Goal: Transaction & Acquisition: Purchase product/service

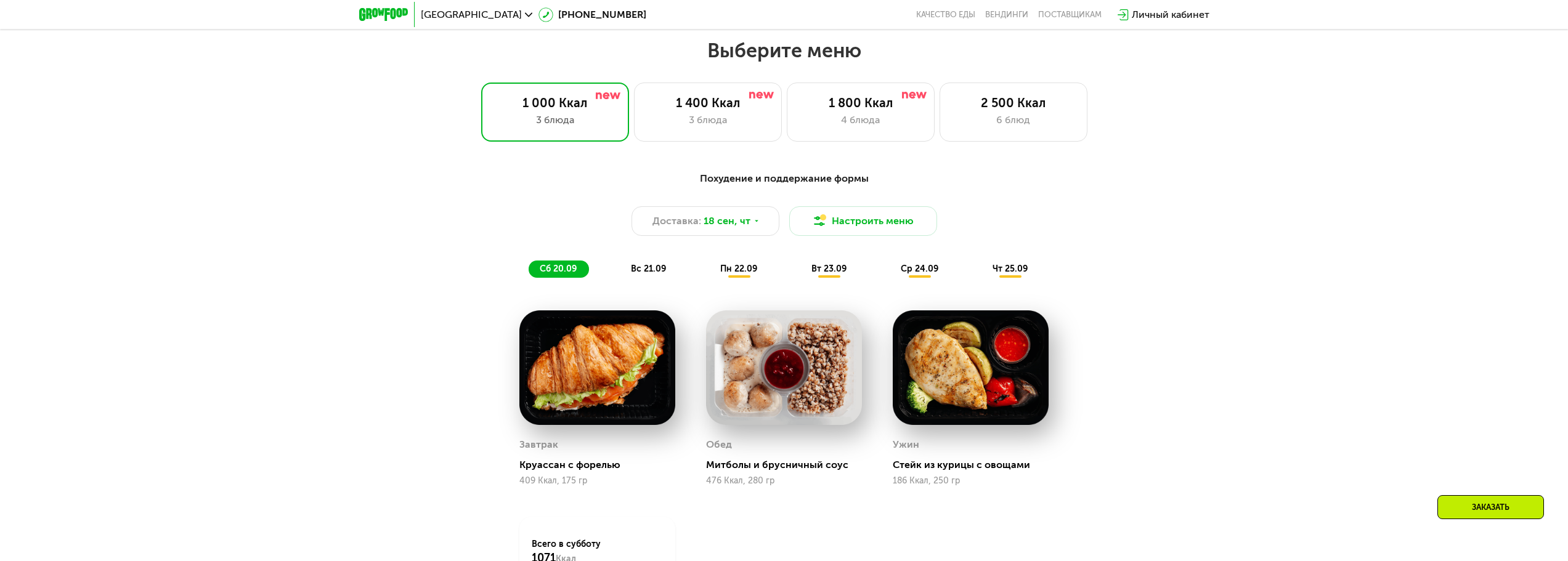
scroll to position [1280, 0]
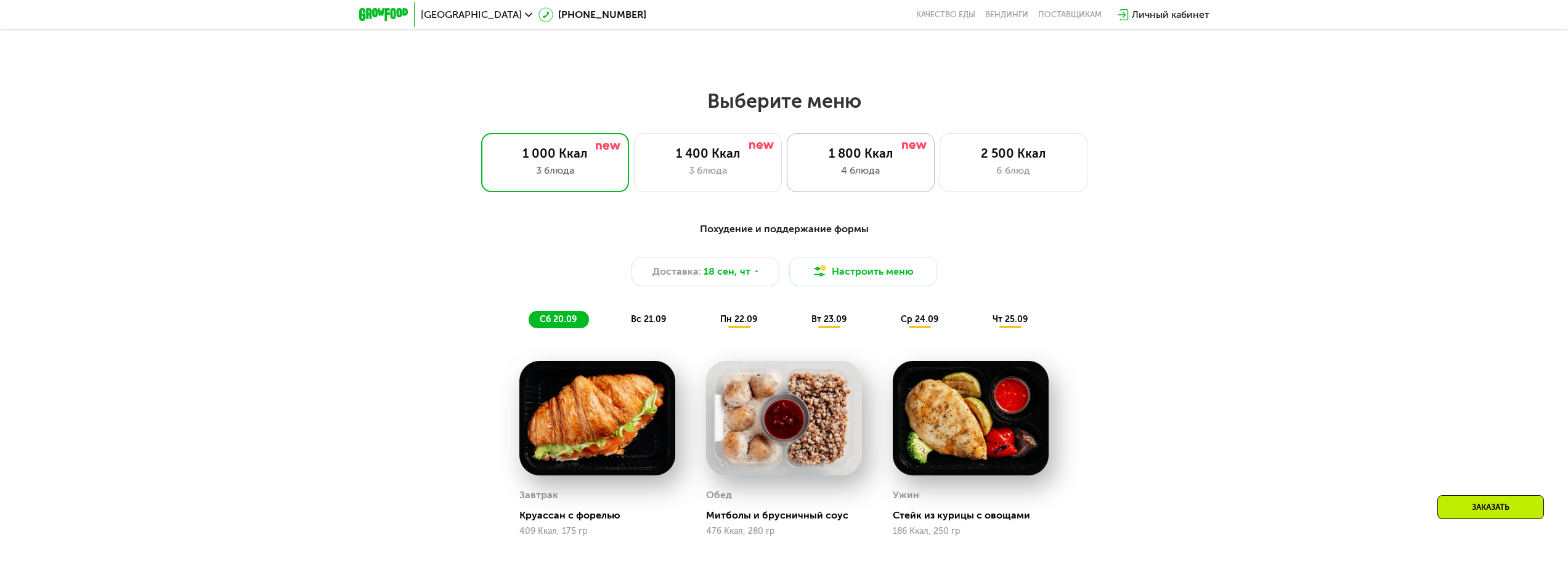
click at [871, 184] on div "1 800 Ккал 4 блюда" at bounding box center [861, 163] width 148 height 59
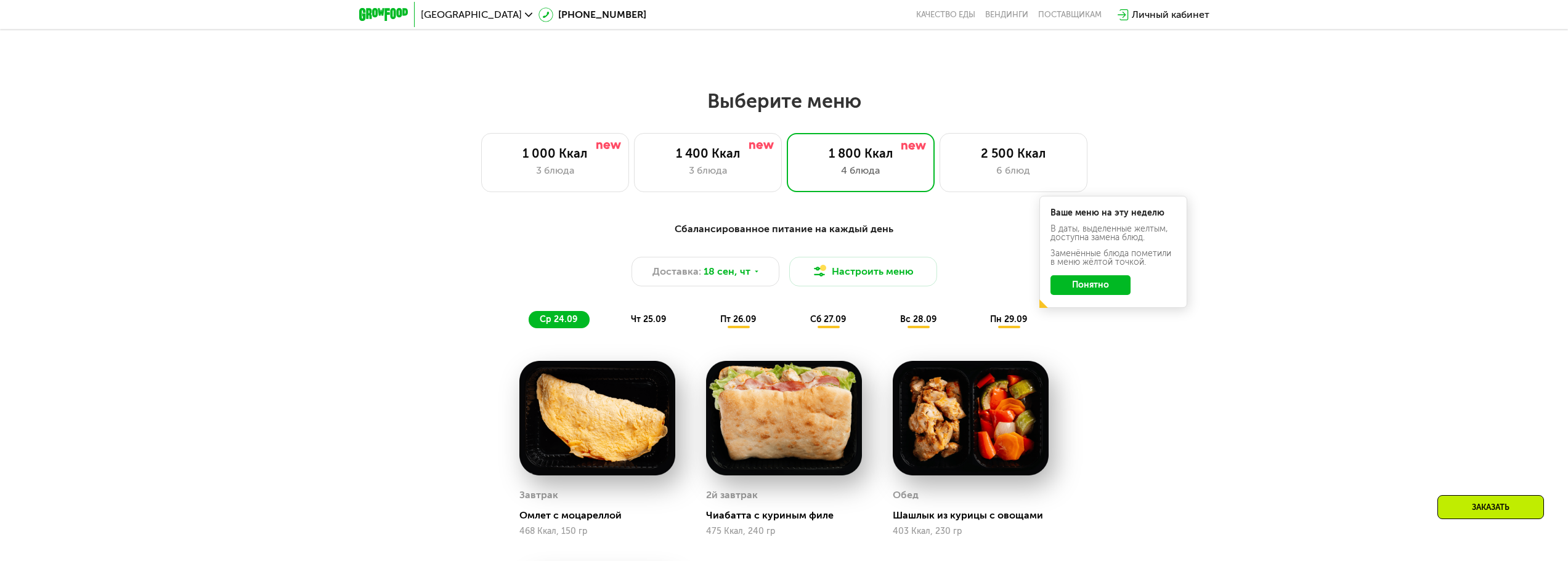
click at [1108, 285] on button "Понятно" at bounding box center [1090, 285] width 80 height 20
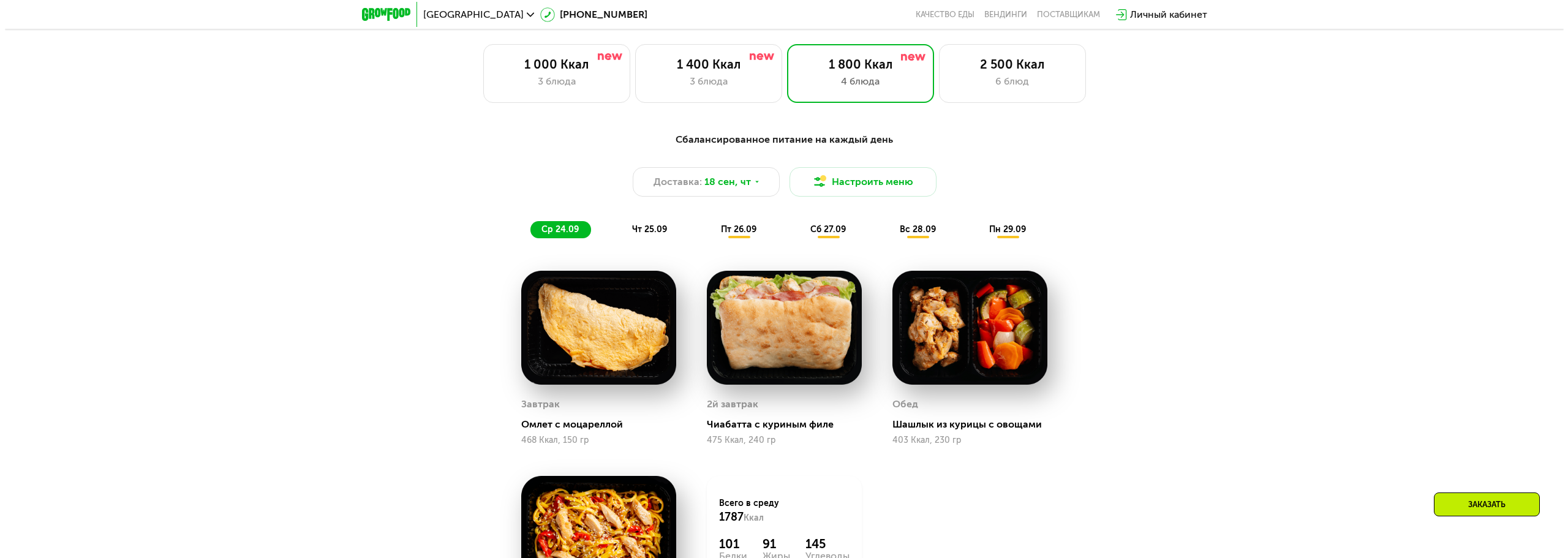
scroll to position [1334, 0]
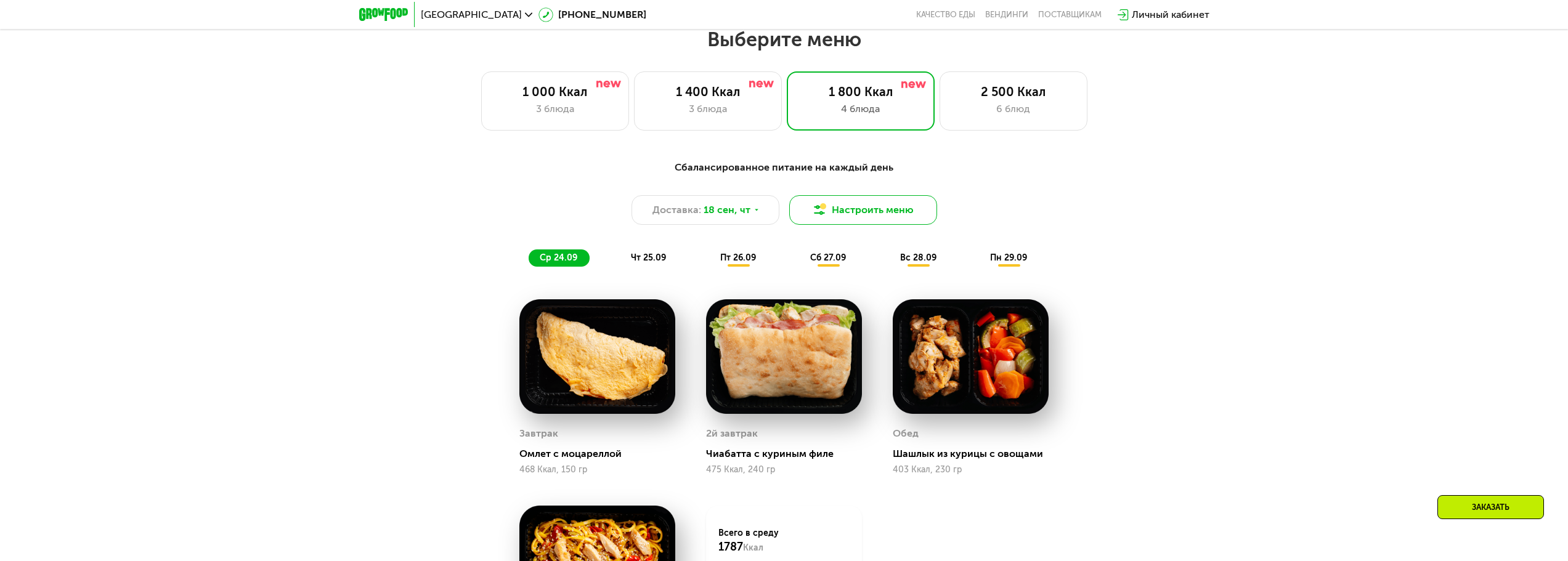
click at [839, 205] on button "Настроить меню" at bounding box center [863, 209] width 148 height 29
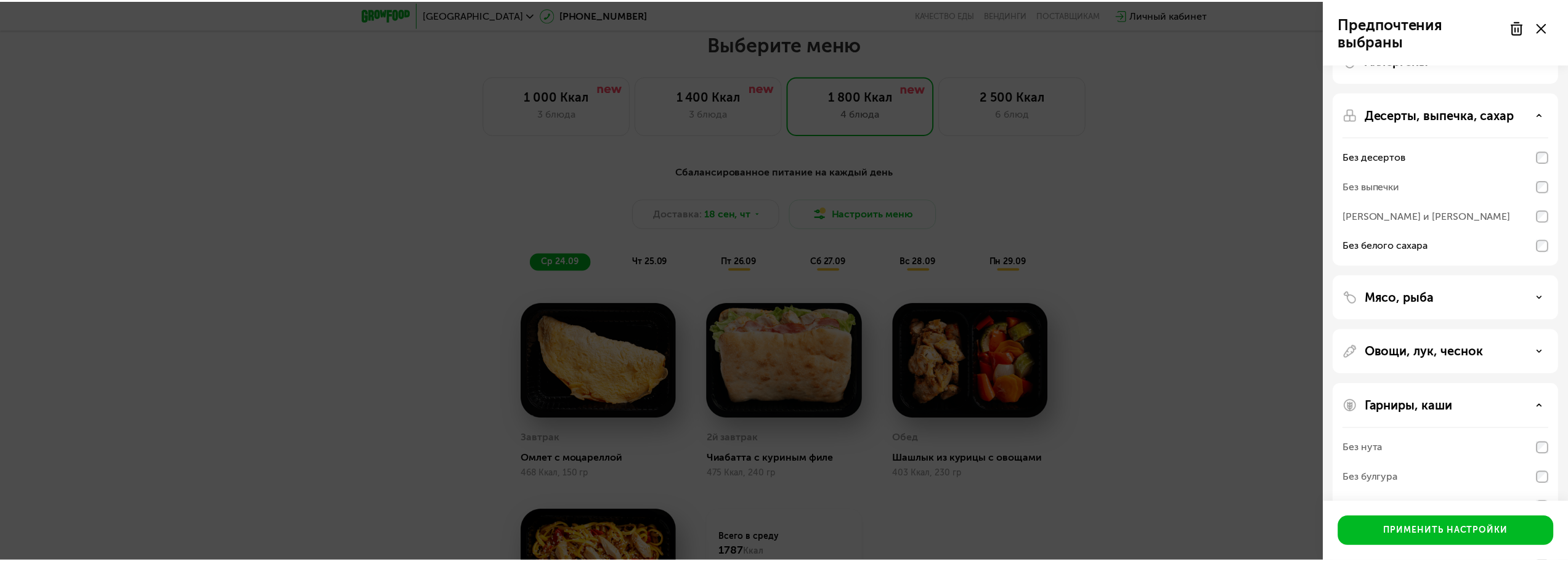
scroll to position [0, 0]
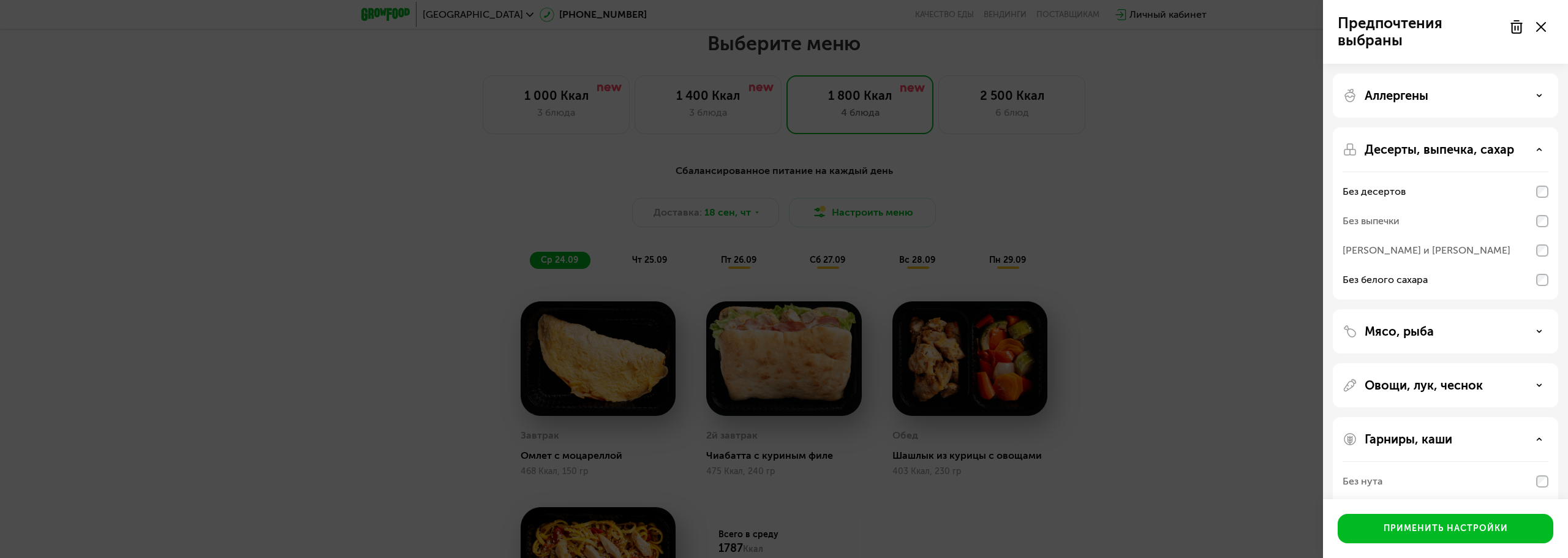
click at [1062, 186] on div "Предпочтения выбраны Аллергены Десерты, выпечка, сахар Без десертов Без выпечки…" at bounding box center [784, 279] width 1568 height 558
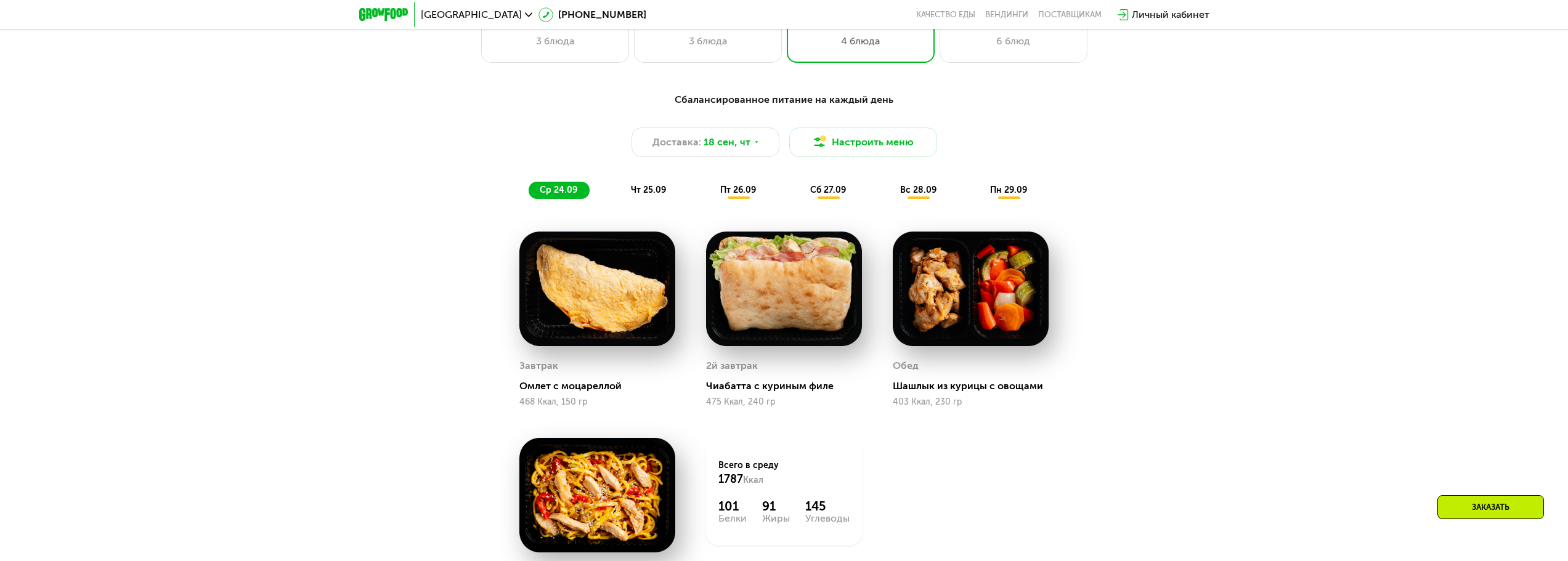
scroll to position [1403, 0]
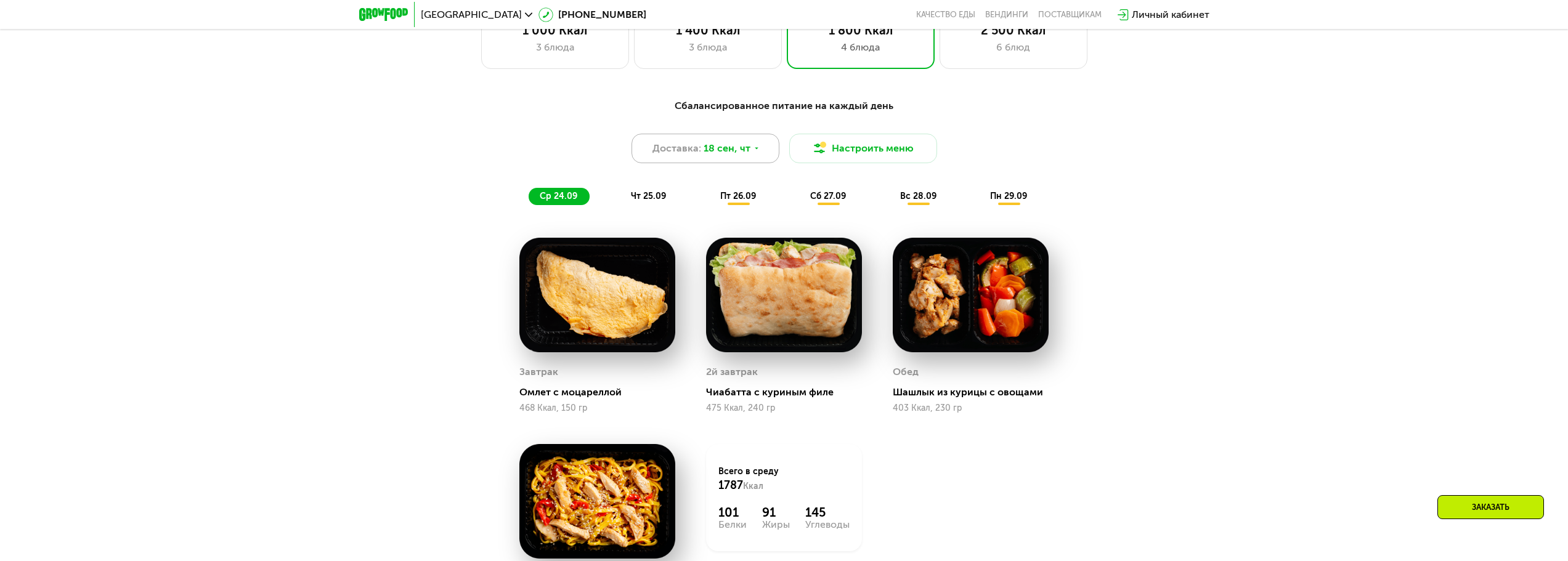
click at [746, 154] on span "18 сен, чт" at bounding box center [726, 148] width 47 height 15
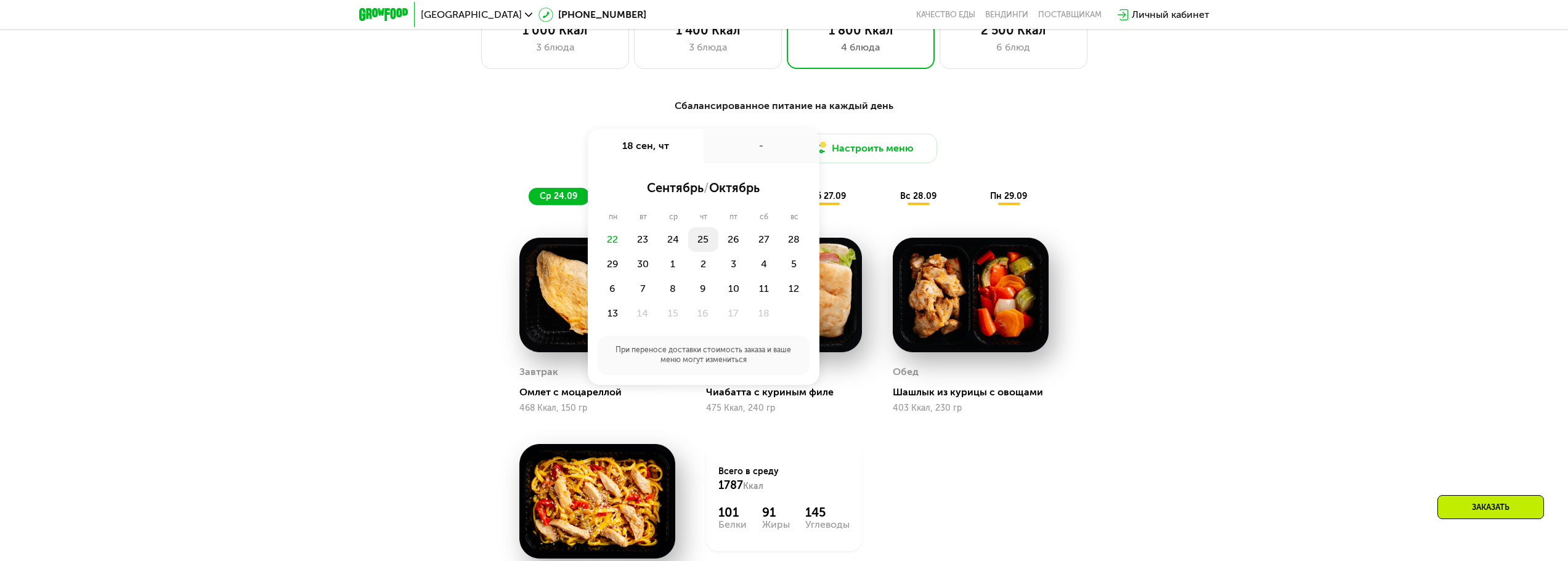
click at [707, 237] on div "25" at bounding box center [703, 239] width 30 height 24
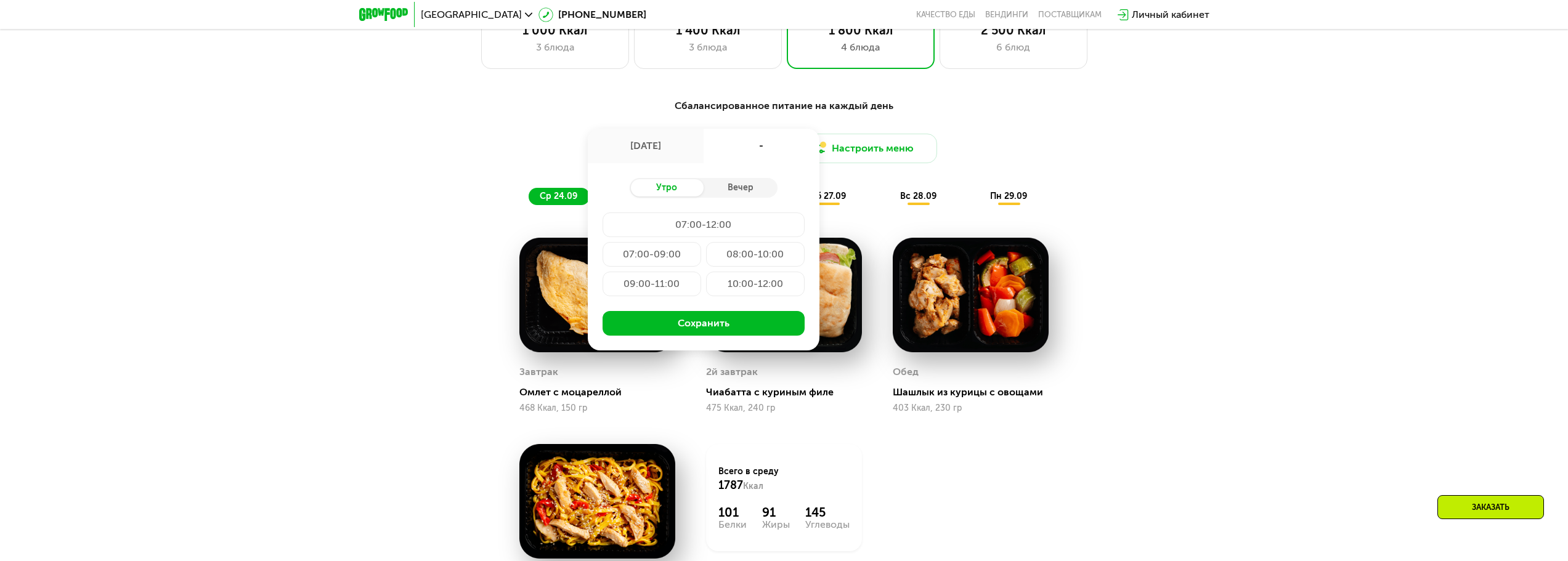
click at [662, 256] on div "07:00-09:00" at bounding box center [651, 254] width 99 height 24
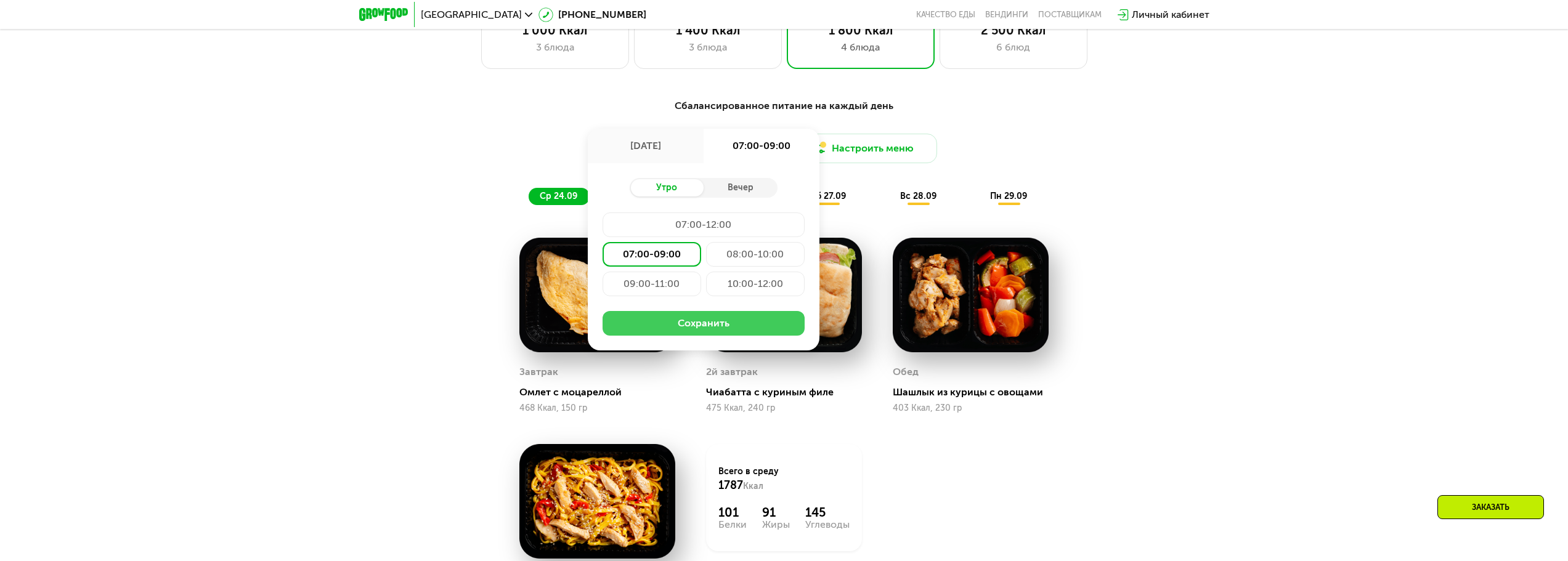
click at [711, 330] on button "Сохранить" at bounding box center [703, 323] width 202 height 24
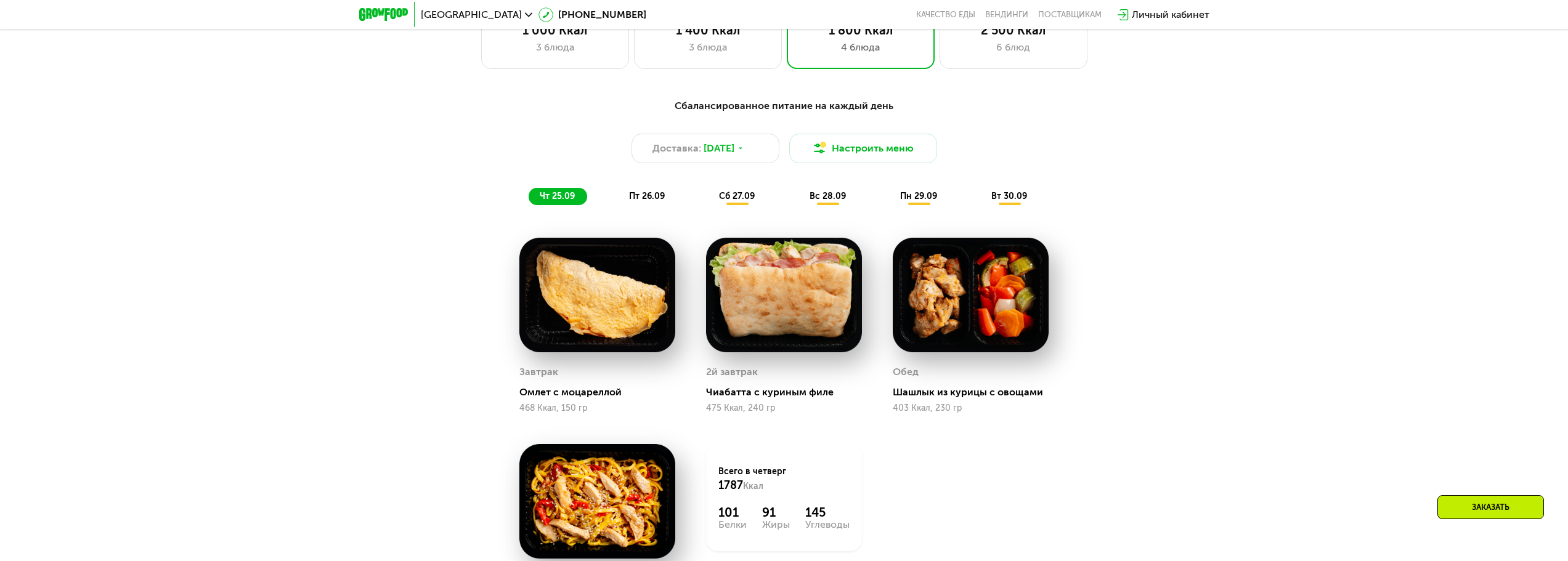
click at [1328, 309] on div "Сбалансированное питание на каждый день Доставка: [DATE] Настроить меню чт 25.0…" at bounding box center [784, 391] width 1568 height 620
click at [1271, 103] on div "Сбалансированное питание на каждый день Доставка: [DATE] Настроить меню чт 25.0…" at bounding box center [784, 391] width 1568 height 620
